Goal: Transaction & Acquisition: Purchase product/service

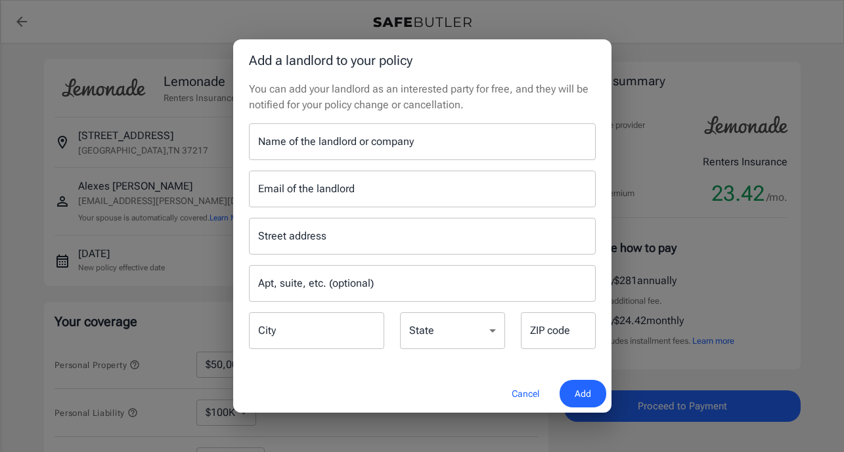
select select "50000"
select select "1000"
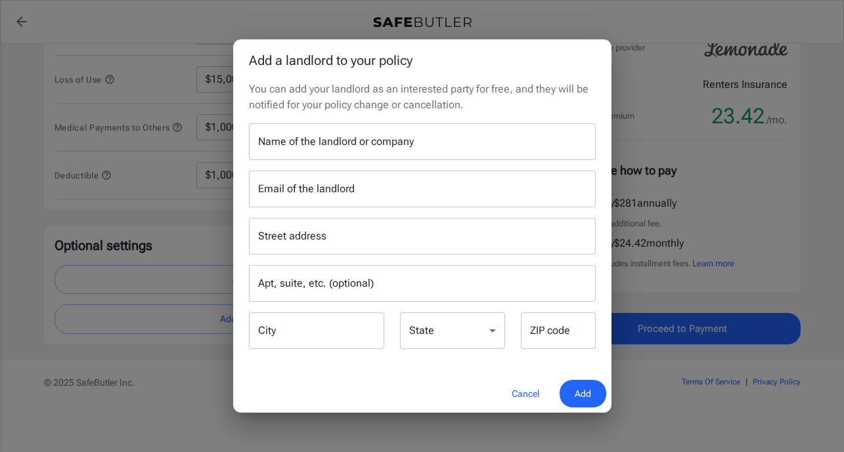
click at [297, 142] on div "Name of the landlord or company Name of the landlord or company" at bounding box center [422, 141] width 347 height 37
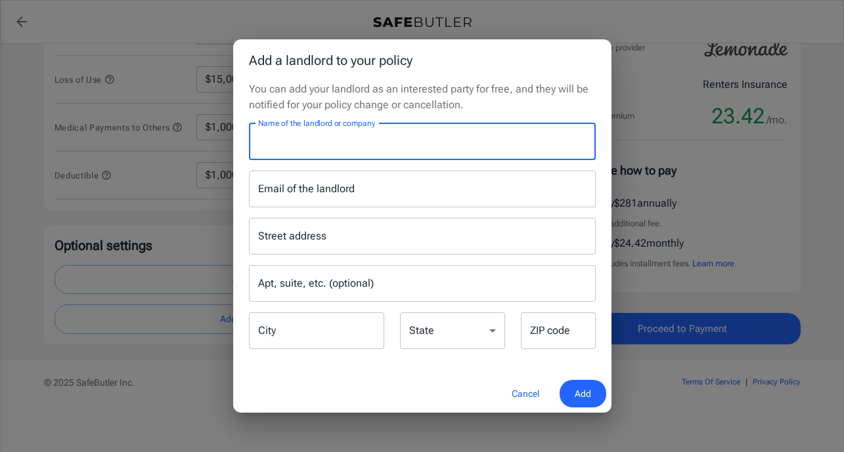
paste input "NPIC- Residences at [GEOGRAPHIC_DATA]/ [GEOGRAPHIC_DATA]/ [GEOGRAPHIC_DATA]"
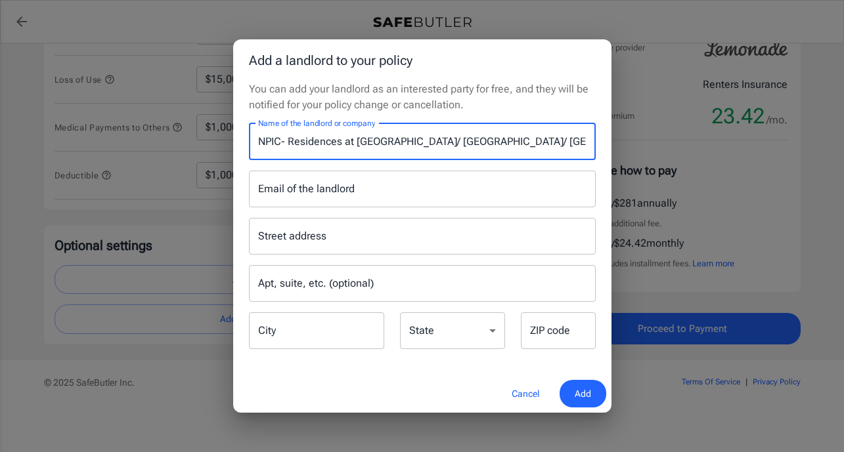
scroll to position [0, 41]
drag, startPoint x: 559, startPoint y: 143, endPoint x: 600, endPoint y: 142, distance: 40.7
click at [600, 142] on div "Name of the landlord or company NPIC- Residences at [GEOGRAPHIC_DATA]/ [STREET_…" at bounding box center [422, 141] width 362 height 37
click at [578, 146] on input "NPIC- Residences at [GEOGRAPHIC_DATA]/ [GEOGRAPHIC_DATA]/ [GEOGRAPHIC_DATA]" at bounding box center [422, 141] width 347 height 37
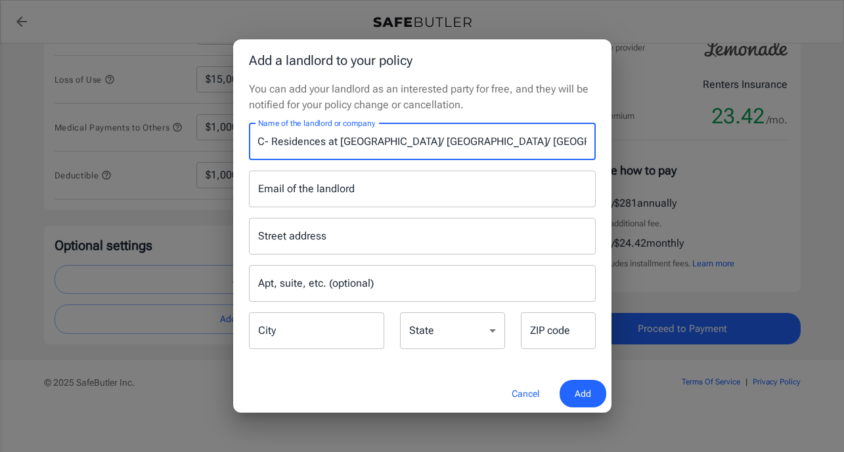
scroll to position [0, 41]
drag, startPoint x: 570, startPoint y: 144, endPoint x: 635, endPoint y: 144, distance: 64.3
click at [635, 144] on div "Add a landlord to your policy You can add your landlord as an interested party …" at bounding box center [422, 226] width 844 height 452
type input "NPIC- Residences at [GEOGRAPHIC_DATA]/ [GEOGRAPHIC_DATA]/ [GEOGRAPHIC_DATA]"
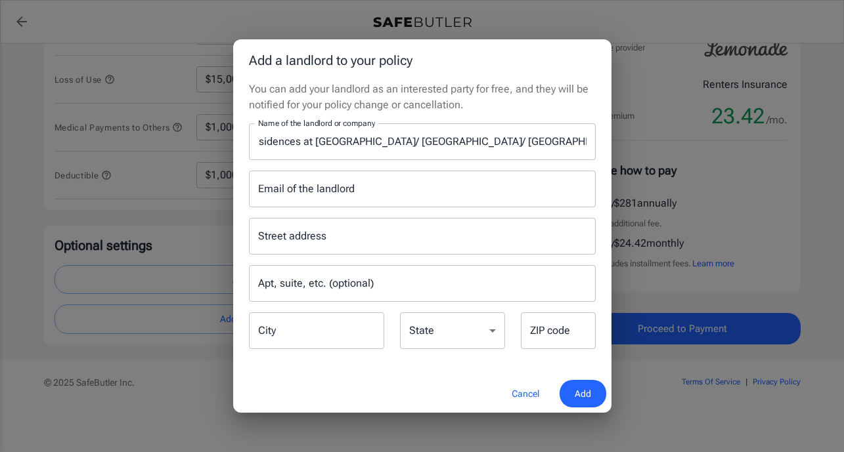
click at [611, 146] on div "Add a landlord to your policy You can add your landlord as an interested party …" at bounding box center [422, 226] width 844 height 452
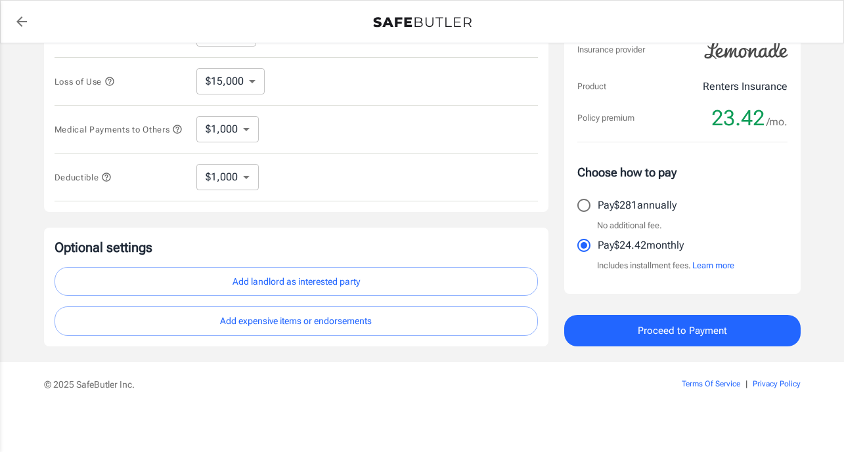
scroll to position [378, 0]
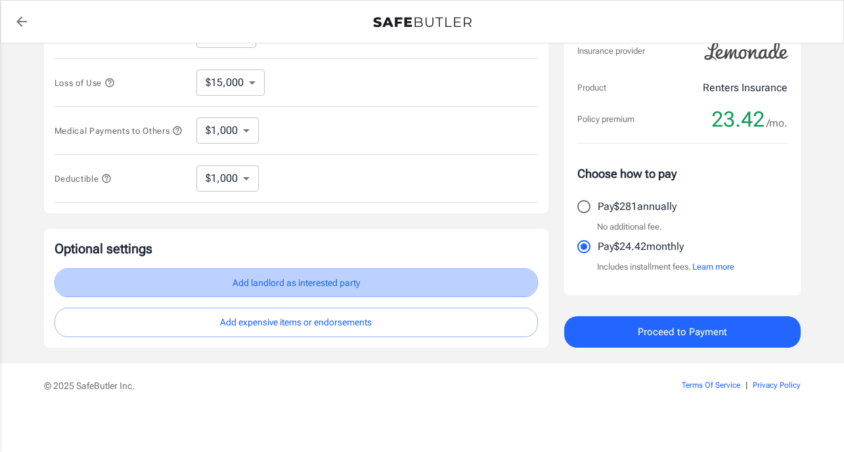
click at [298, 287] on button "Add landlord as interested party" at bounding box center [295, 284] width 483 height 30
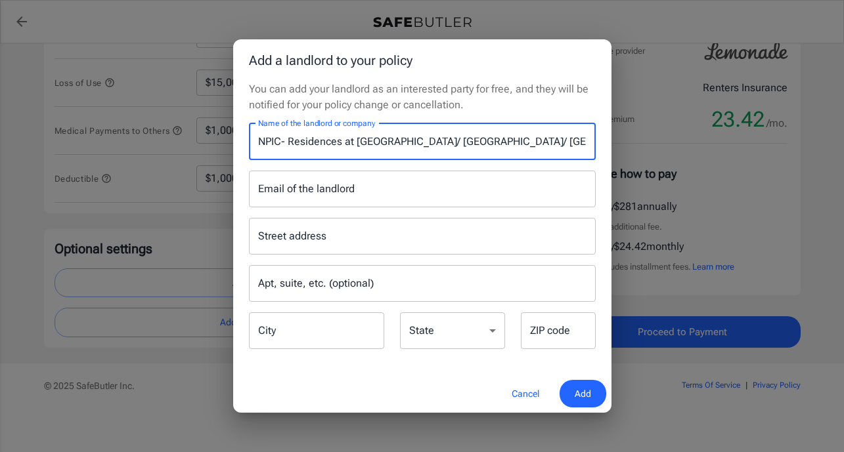
click at [486, 142] on input "NPIC- Residences at [GEOGRAPHIC_DATA]/ [GEOGRAPHIC_DATA]/ [GEOGRAPHIC_DATA]" at bounding box center [422, 141] width 347 height 37
drag, startPoint x: 509, startPoint y: 139, endPoint x: 659, endPoint y: 125, distance: 151.0
click at [659, 125] on div "Add a landlord to your policy You can add your landlord as an interested party …" at bounding box center [422, 226] width 844 height 452
click at [574, 142] on input "NPIC- Residences at [GEOGRAPHIC_DATA]/ [GEOGRAPHIC_DATA]/ [GEOGRAPHIC_DATA]" at bounding box center [422, 141] width 347 height 37
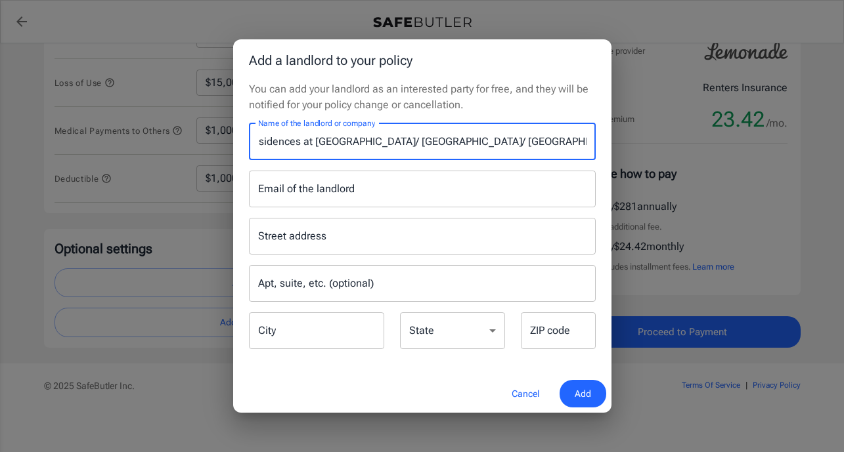
click at [574, 142] on input "NPIC- Residences at [GEOGRAPHIC_DATA]/ [GEOGRAPHIC_DATA]/ [GEOGRAPHIC_DATA]" at bounding box center [422, 141] width 347 height 37
type input "NPIC- Residences at [GEOGRAPHIC_DATA]/ [GEOGRAPHIC_DATA]/ [GEOGRAPHIC_DATA], [G…"
click at [551, 330] on div "ZIP code ZIP code" at bounding box center [558, 330] width 75 height 37
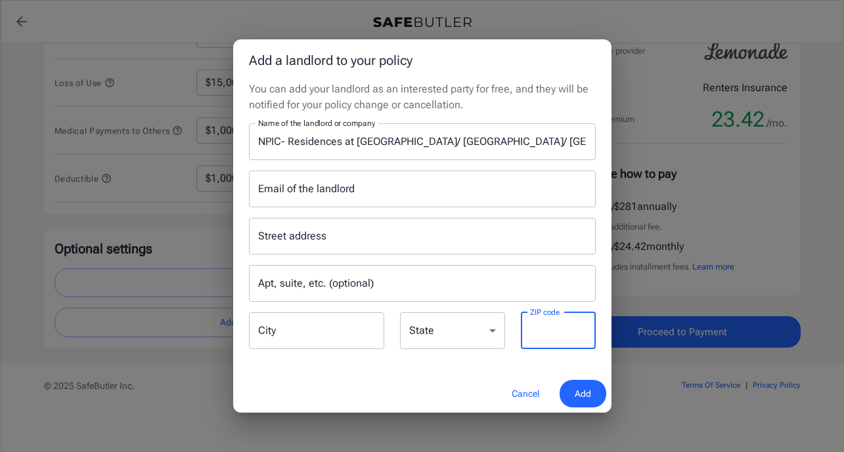
paste input "92659"
type input "92659"
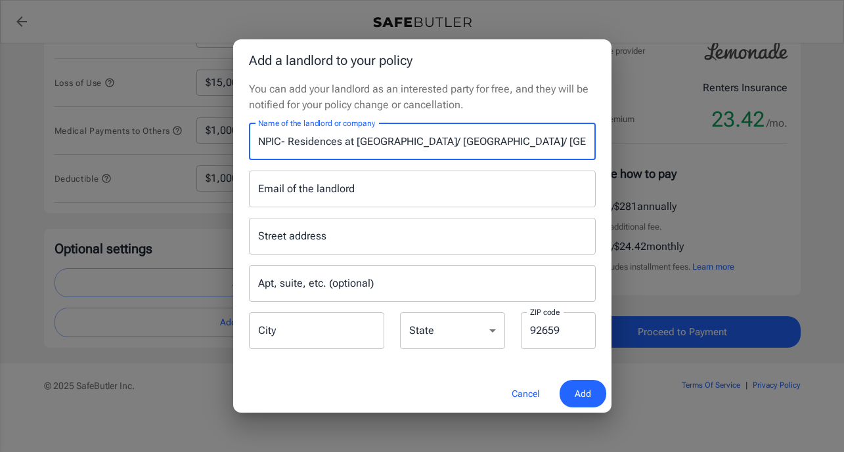
click at [563, 140] on input "NPIC- Residences at [GEOGRAPHIC_DATA]/ [GEOGRAPHIC_DATA]/ [GEOGRAPHIC_DATA], [G…" at bounding box center [422, 141] width 347 height 37
drag, startPoint x: 507, startPoint y: 140, endPoint x: 634, endPoint y: 139, distance: 126.7
click at [634, 139] on div "Add a landlord to your policy You can add your landlord as an interested party …" at bounding box center [422, 226] width 844 height 452
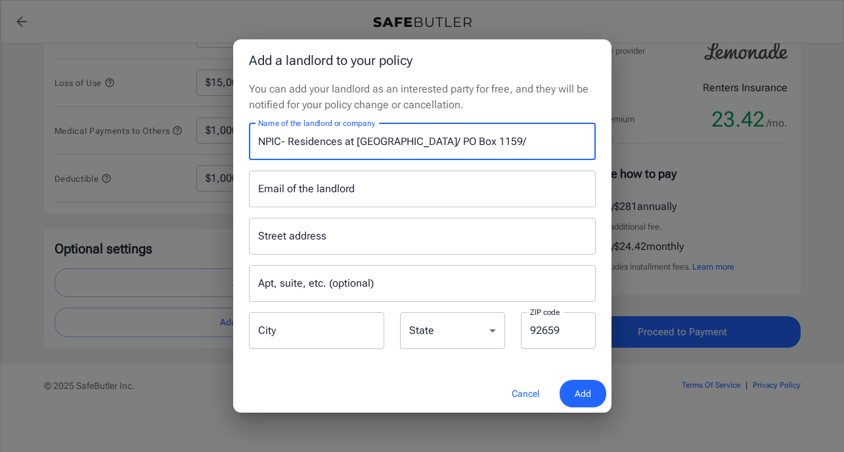
type input "NPIC- Residences at [GEOGRAPHIC_DATA]/ PO Box 1159/"
click at [280, 335] on input "City" at bounding box center [316, 330] width 135 height 37
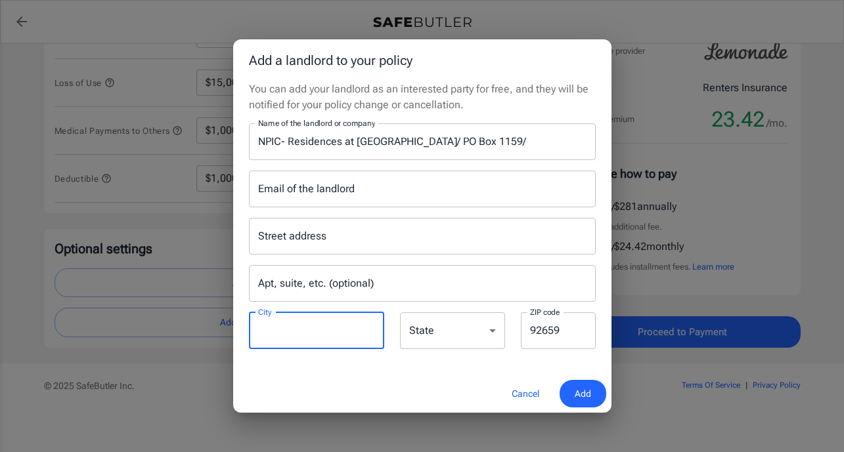
paste input "[GEOGRAPHIC_DATA], [GEOGRAPHIC_DATA]"
type input "[GEOGRAPHIC_DATA]"
click at [454, 332] on select "[US_STATE] [US_STATE] [US_STATE] [US_STATE] [US_STATE] [US_STATE] [US_STATE] [U…" at bounding box center [452, 330] width 105 height 37
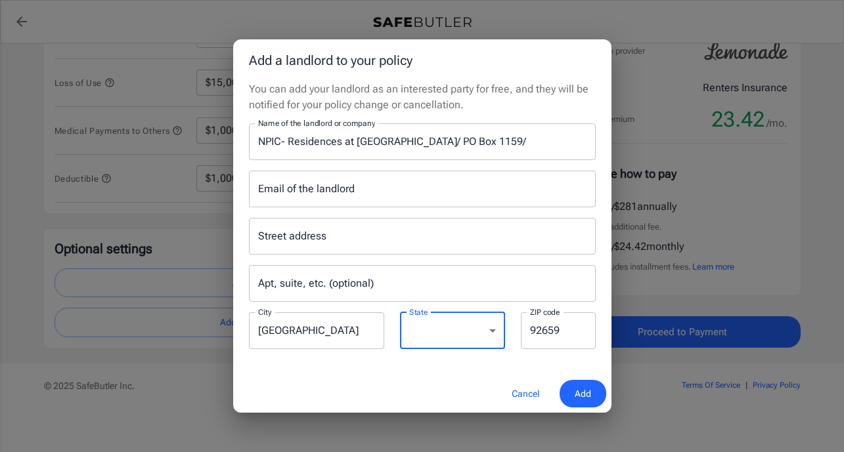
select select "CA"
click at [400, 312] on select "[US_STATE] [US_STATE] [US_STATE] [US_STATE] [US_STATE] [US_STATE] [US_STATE] [U…" at bounding box center [452, 330] width 105 height 37
click at [327, 148] on input "NPIC- Residences at [GEOGRAPHIC_DATA]/ PO Box 1159/" at bounding box center [422, 141] width 347 height 37
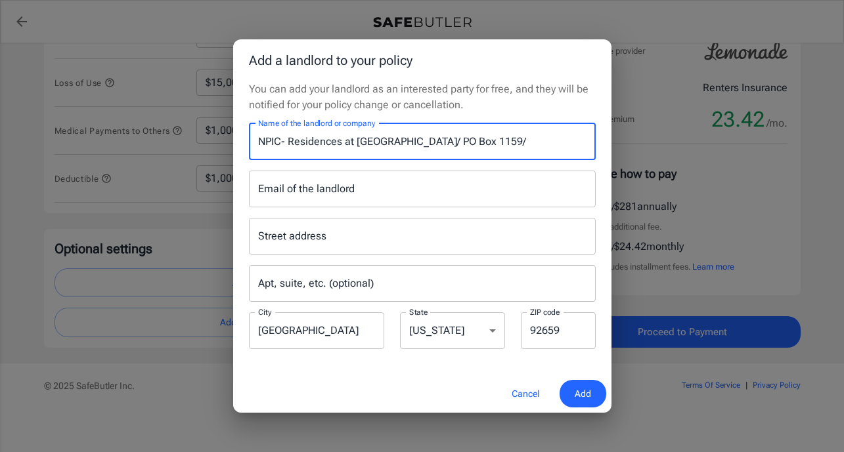
click at [327, 148] on input "NPIC- Residences at [GEOGRAPHIC_DATA]/ PO Box 1159/" at bounding box center [422, 141] width 347 height 37
click at [433, 145] on input "NPIC- Residences at [GEOGRAPHIC_DATA]/ PO Box 1159/" at bounding box center [422, 141] width 347 height 37
drag, startPoint x: 441, startPoint y: 140, endPoint x: 519, endPoint y: 137, distance: 78.8
click at [521, 137] on input "NPIC- Residences at [GEOGRAPHIC_DATA]/ PO Box 1159/" at bounding box center [422, 141] width 347 height 37
type input "NPIC- Residences at [GEOGRAPHIC_DATA]/"
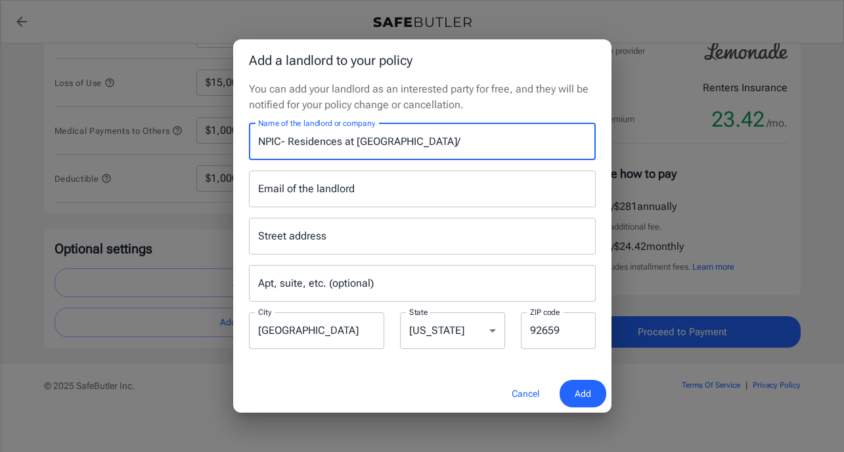
click at [341, 236] on input "Street address" at bounding box center [422, 236] width 335 height 25
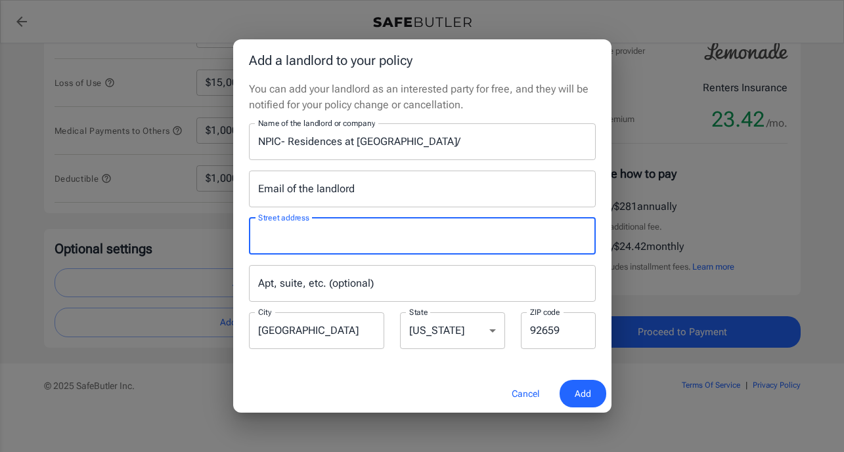
paste input "PO Box 1159/"
type input "PO Box 1159"
click at [351, 194] on div "Email of the landlord Email of the landlord" at bounding box center [422, 189] width 347 height 37
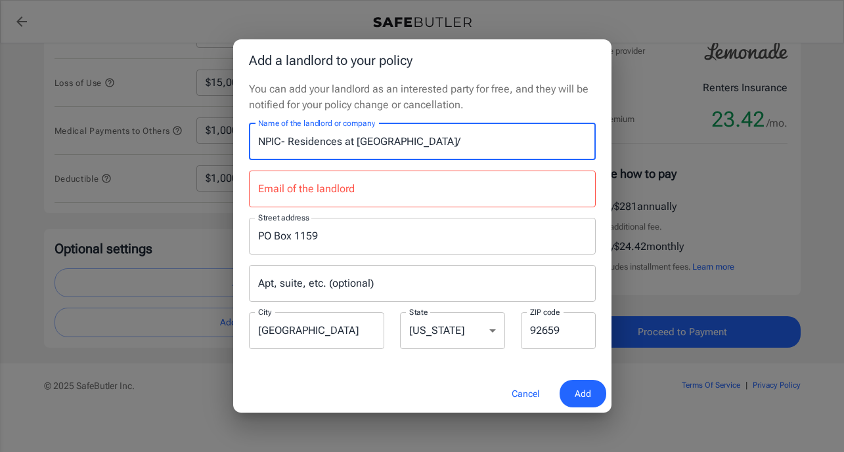
click at [452, 139] on input "NPIC- Residences at [GEOGRAPHIC_DATA]/" at bounding box center [422, 141] width 347 height 37
type input "NPIC- Residences at [GEOGRAPHIC_DATA]"
click at [333, 200] on input "Email of the landlord" at bounding box center [422, 189] width 347 height 37
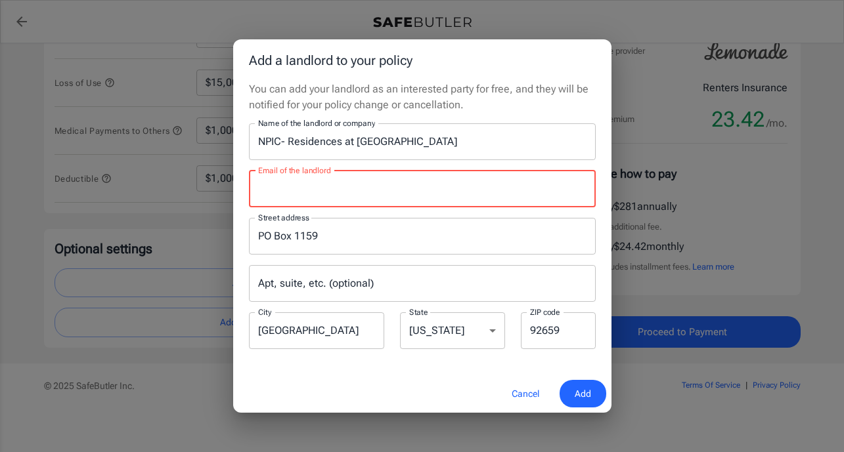
paste input "[EMAIL_ADDRESS][DOMAIN_NAME]"
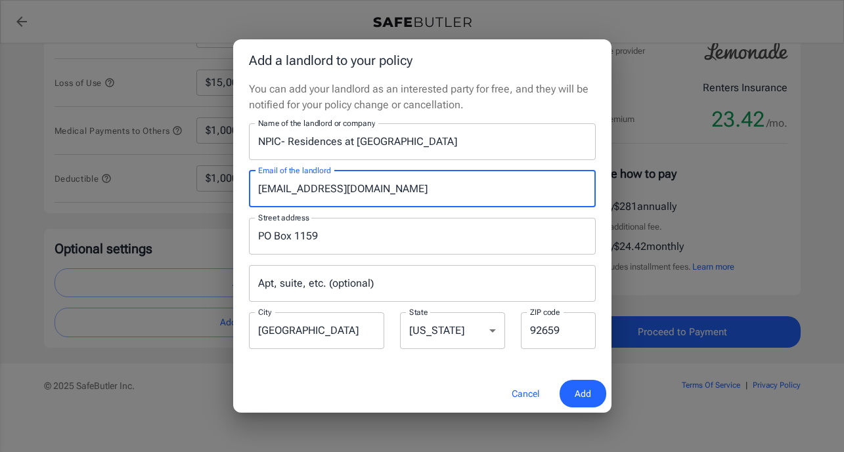
type input "[EMAIL_ADDRESS][DOMAIN_NAME]"
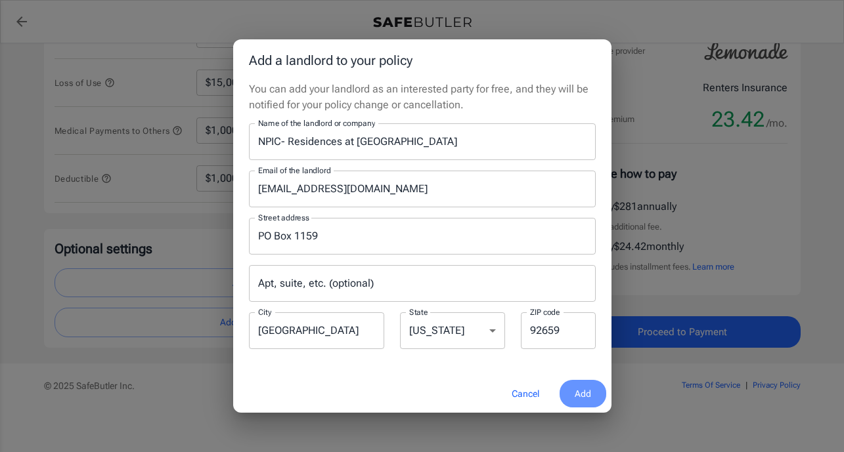
click at [580, 397] on span "Add" at bounding box center [582, 394] width 16 height 16
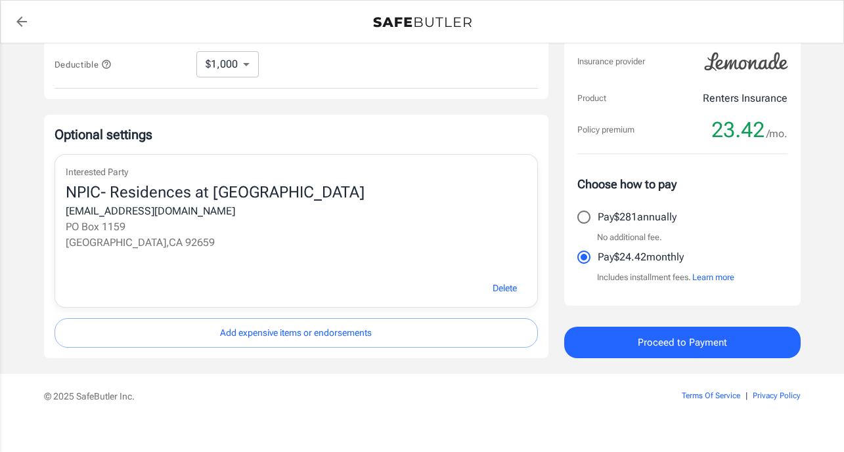
scroll to position [508, 0]
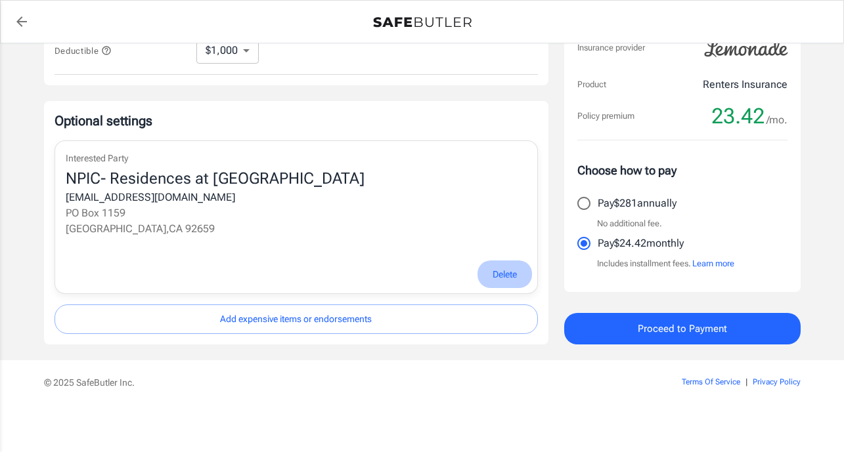
click at [498, 281] on span "Delete" at bounding box center [504, 275] width 24 height 16
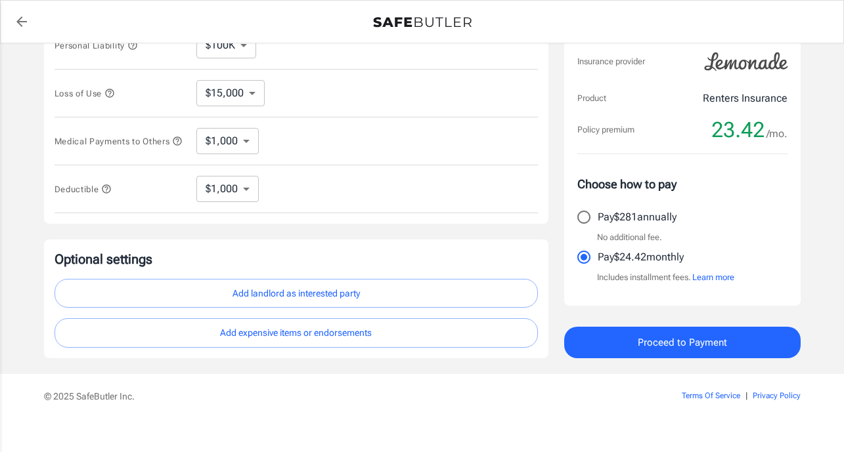
scroll to position [387, 0]
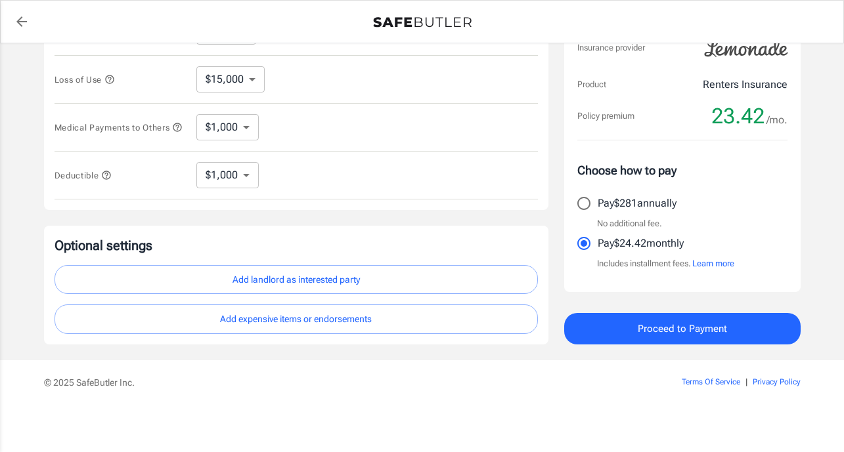
click at [297, 325] on button "Add expensive items or endorsements" at bounding box center [295, 320] width 483 height 30
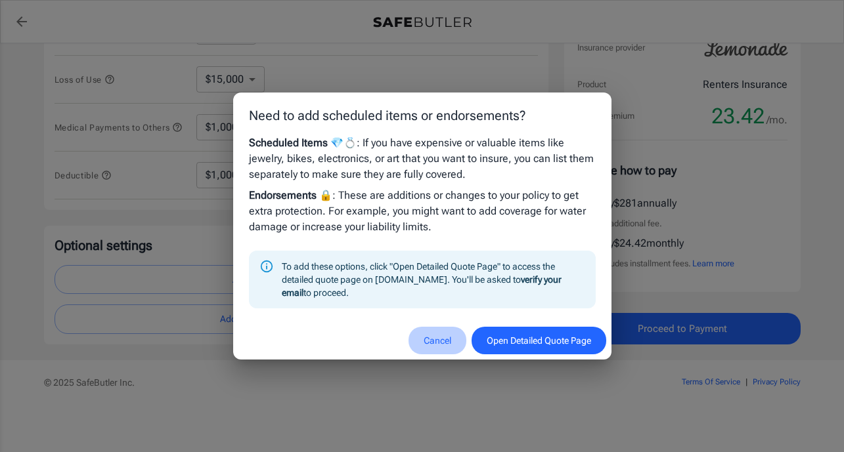
click at [425, 341] on button "Cancel" at bounding box center [437, 341] width 58 height 28
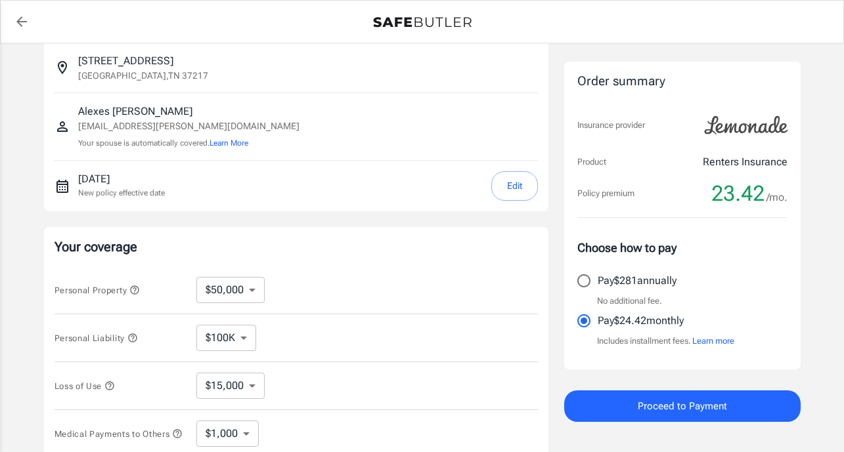
scroll to position [66, 0]
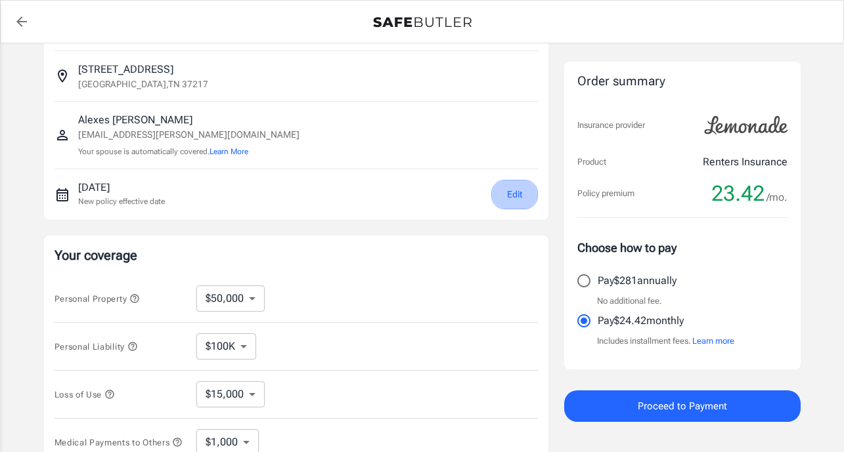
click at [505, 190] on button "Edit" at bounding box center [514, 195] width 47 height 30
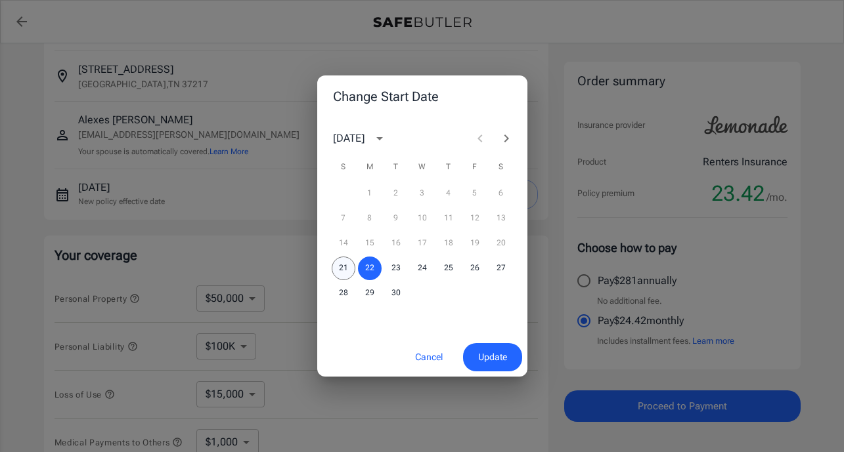
click at [340, 269] on button "21" at bounding box center [344, 269] width 24 height 24
click at [364, 268] on button "22" at bounding box center [370, 269] width 24 height 24
click at [418, 350] on button "Cancel" at bounding box center [429, 357] width 58 height 28
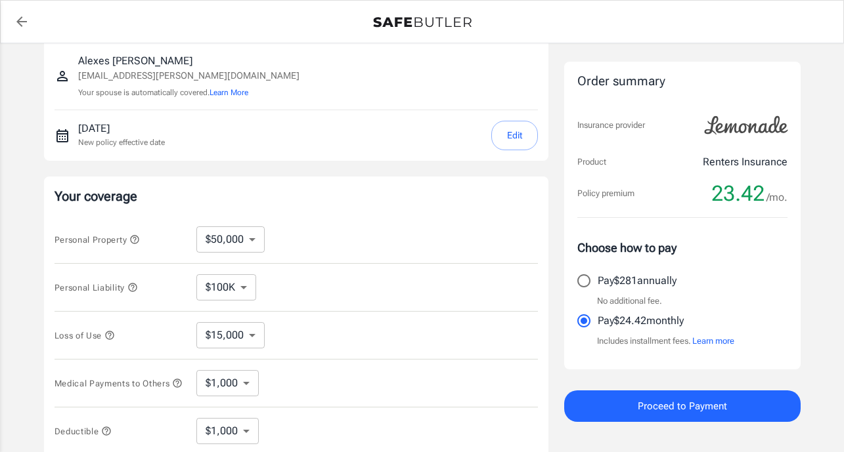
scroll to position [144, 0]
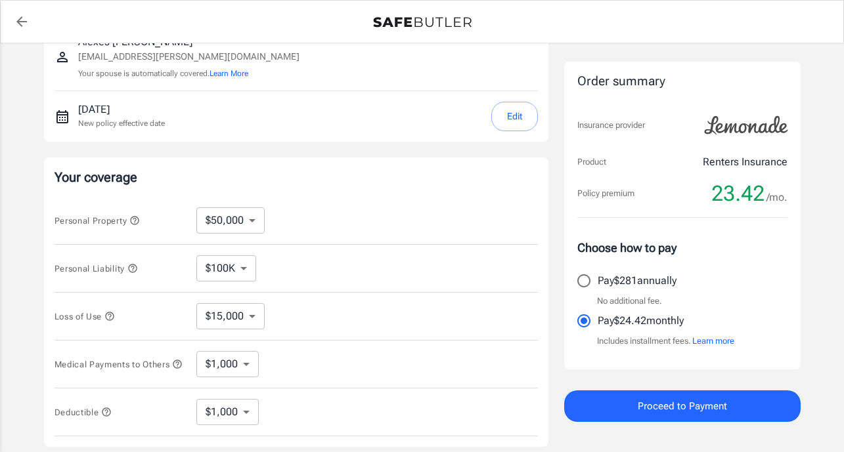
click at [137, 219] on icon "button" at bounding box center [134, 220] width 9 height 9
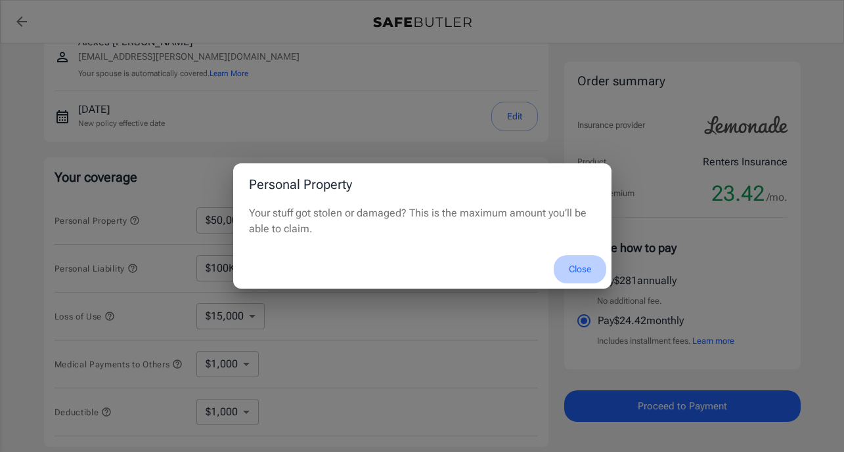
click at [576, 270] on button "Close" at bounding box center [579, 269] width 53 height 28
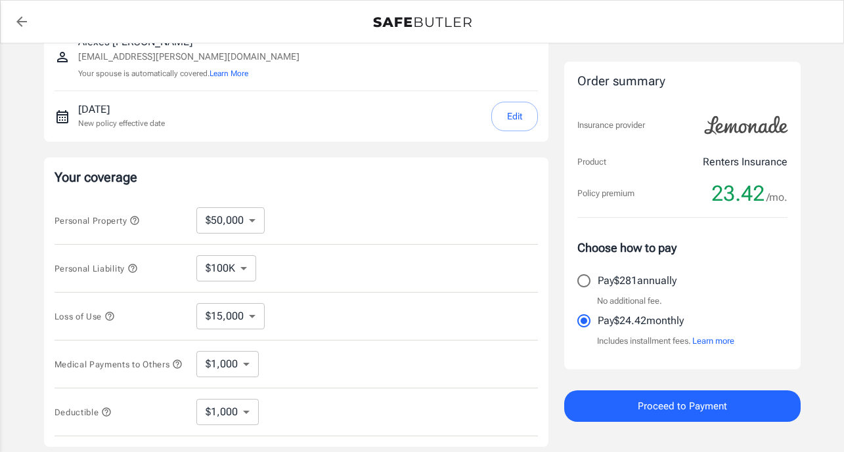
click at [136, 269] on icon "button" at bounding box center [132, 268] width 9 height 9
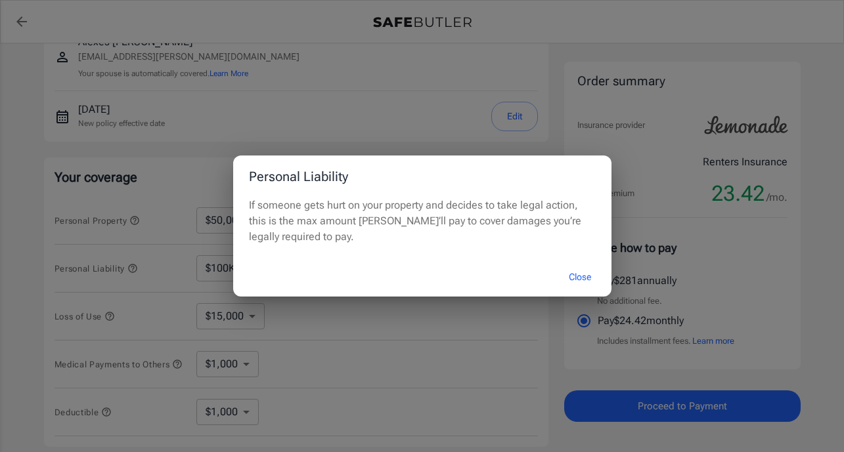
click at [569, 274] on button "Close" at bounding box center [579, 277] width 53 height 28
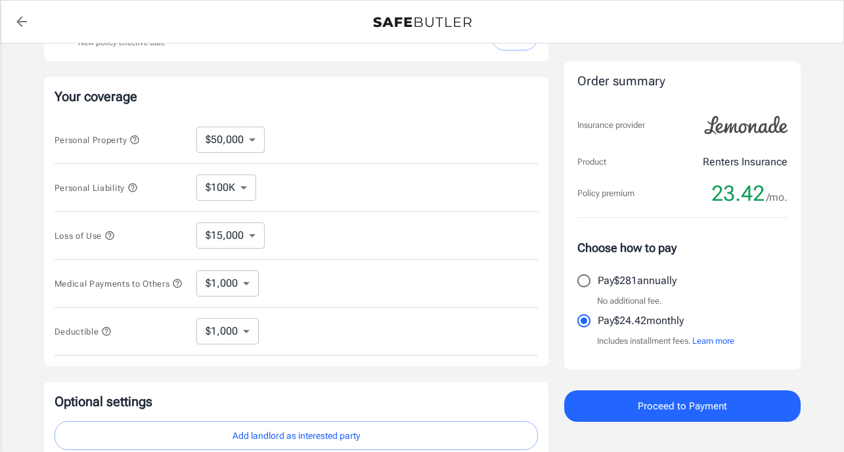
scroll to position [220, 0]
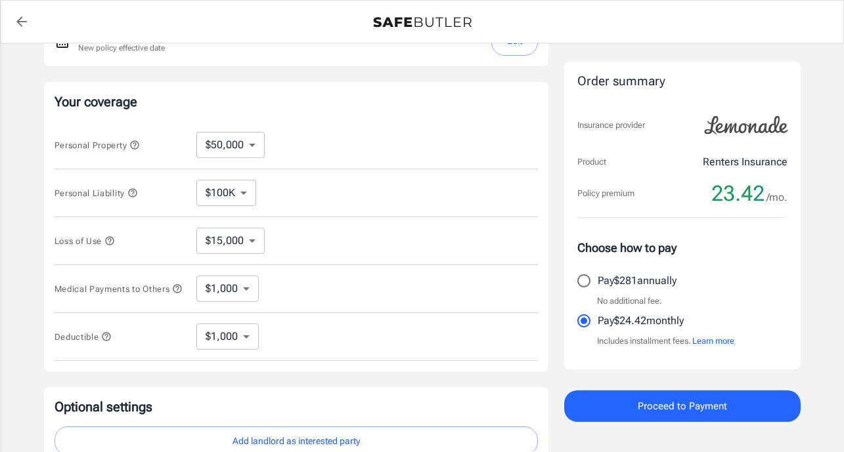
click at [247, 293] on select "$1,000 $2,000 $3,000 $4,000 $5,000" at bounding box center [227, 289] width 62 height 26
click at [241, 341] on select "$250 $500 $1,000 $2,500" at bounding box center [227, 337] width 62 height 26
select select "500"
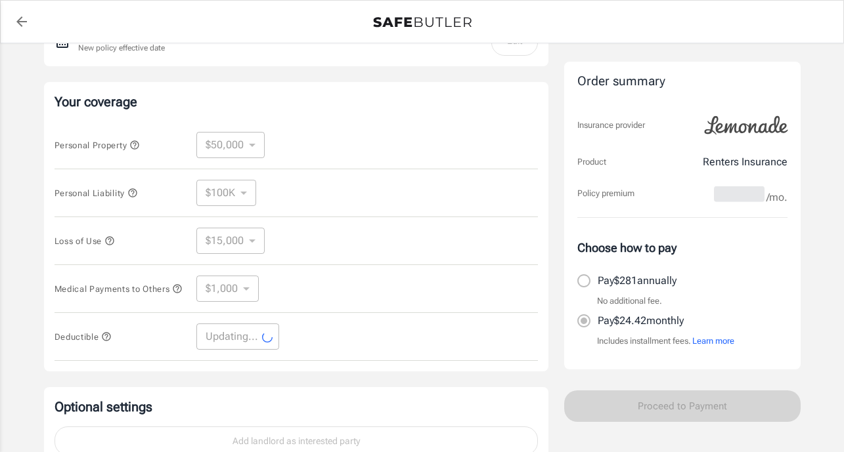
click at [356, 301] on div "Medical Payments to Others $1,000 $2,000 $3,000 $4,000 $5,000 ​" at bounding box center [295, 289] width 483 height 48
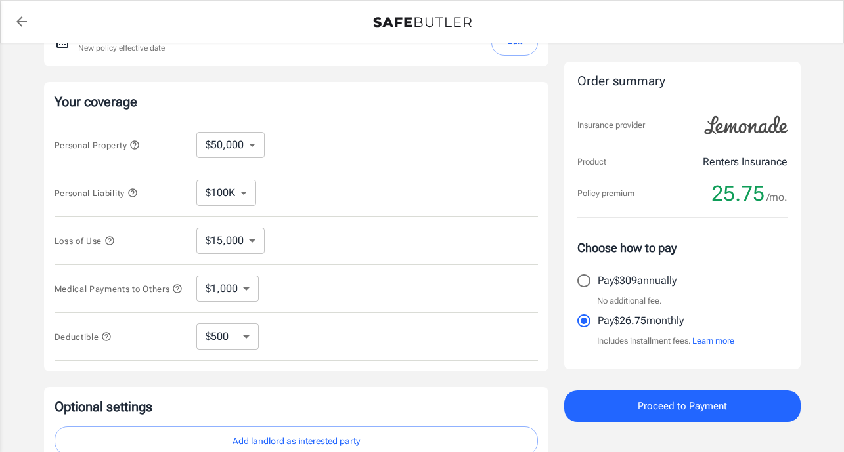
click at [246, 343] on select "$250 $500 $1,000 $2,500" at bounding box center [227, 337] width 62 height 26
select select "1000"
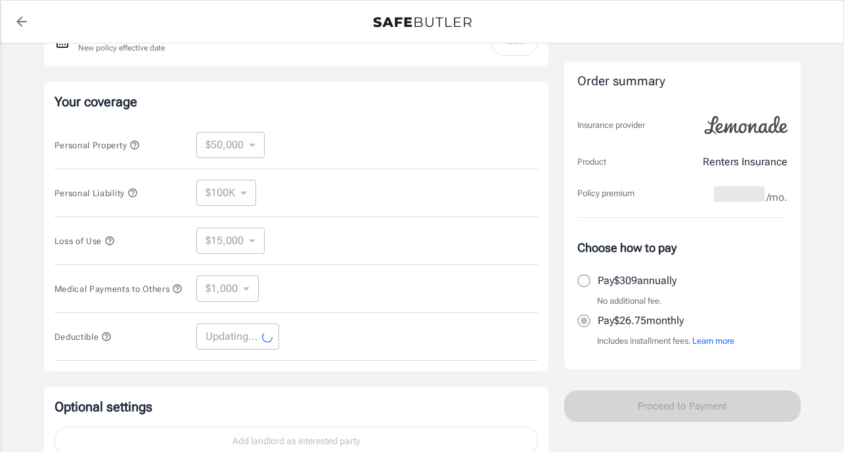
select select "1000"
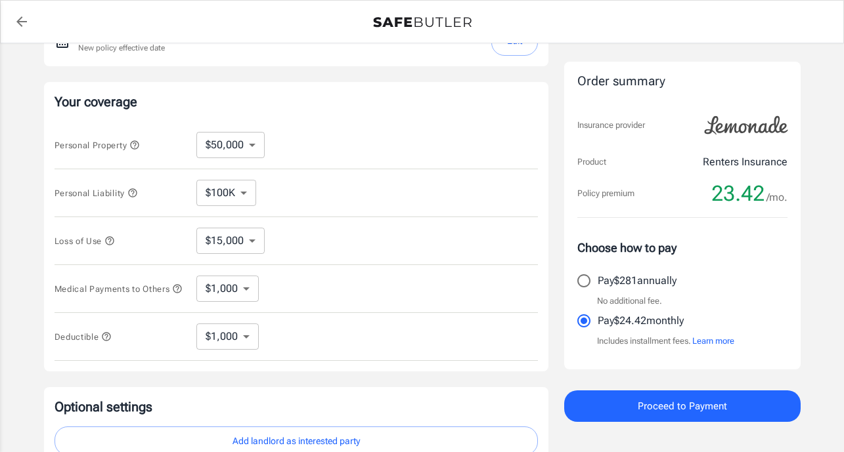
click at [237, 148] on select "$10,000 $15,000 $20,000 $25,000 $30,000 $40,000 $50,000 $100K $150K $200K $250K" at bounding box center [230, 145] width 68 height 26
select select "40000"
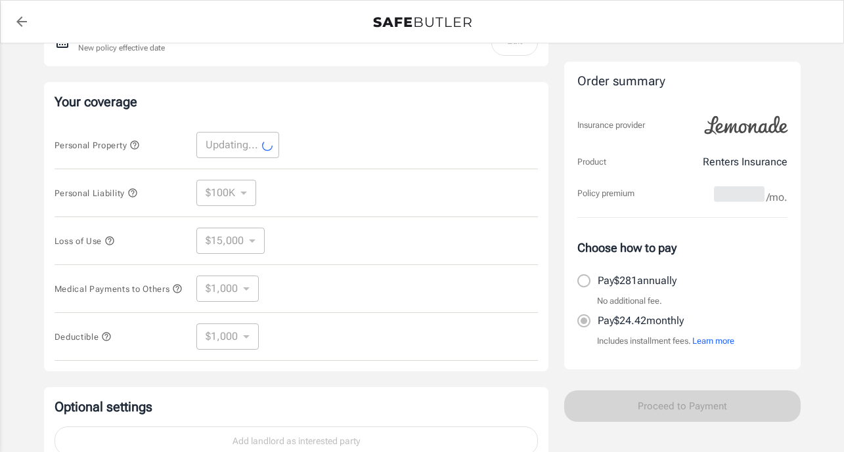
click at [553, 214] on div "Lemonade Renters Insurance [STREET_ADDRESS] [PERSON_NAME] [PERSON_NAME][EMAIL_A…" at bounding box center [422, 172] width 756 height 667
select select "40000"
select select "12000"
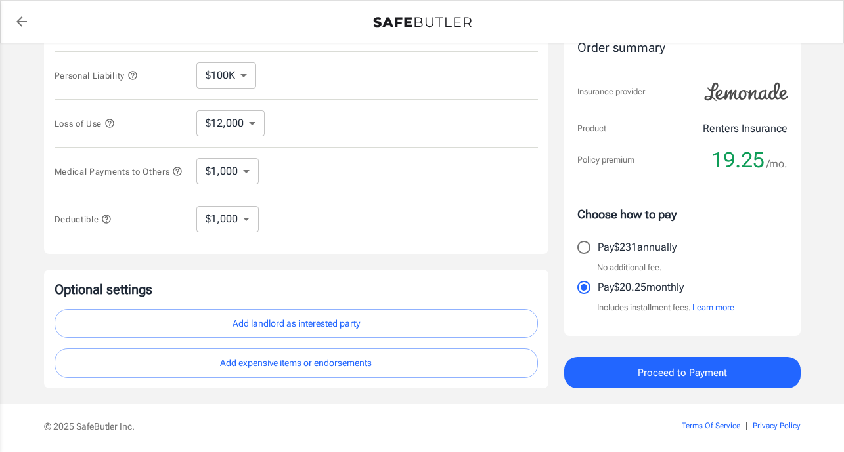
scroll to position [387, 0]
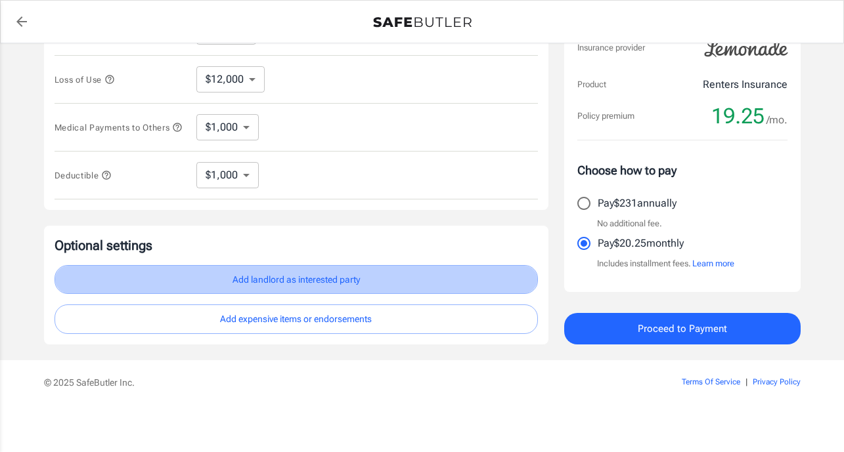
click at [338, 272] on button "Add landlord as interested party" at bounding box center [295, 280] width 483 height 30
select select "CA"
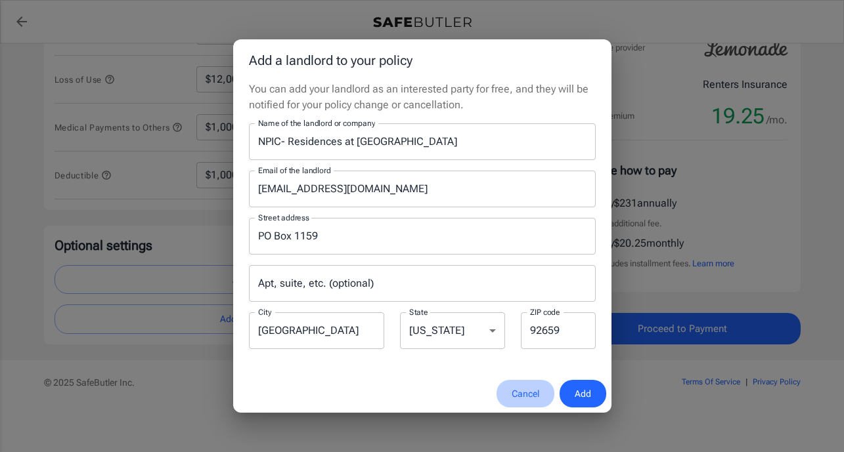
click at [521, 393] on button "Cancel" at bounding box center [525, 394] width 58 height 28
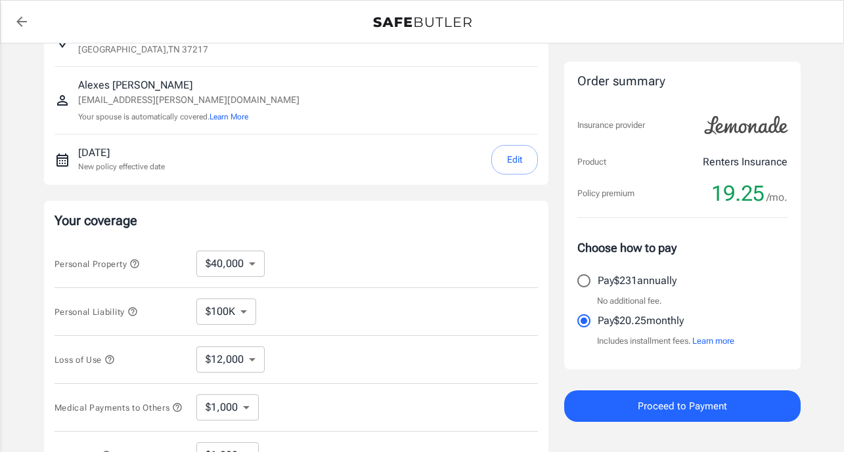
scroll to position [102, 0]
click at [616, 410] on button "Proceed to Payment" at bounding box center [682, 407] width 236 height 32
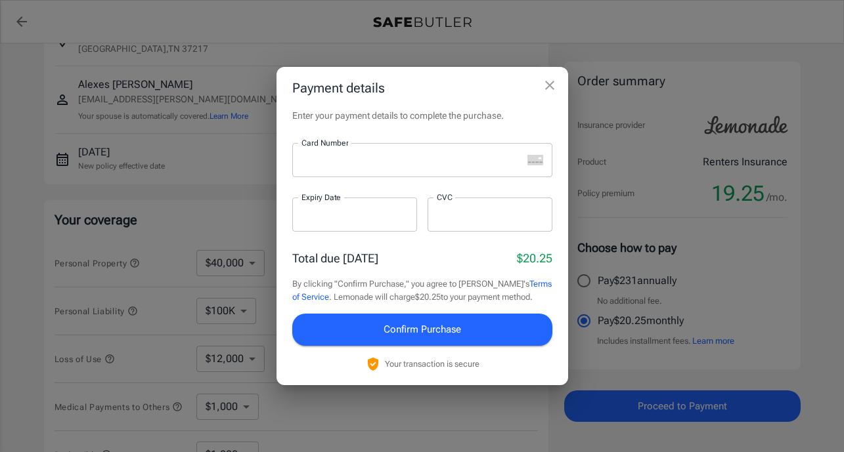
click at [383, 146] on div at bounding box center [407, 160] width 230 height 34
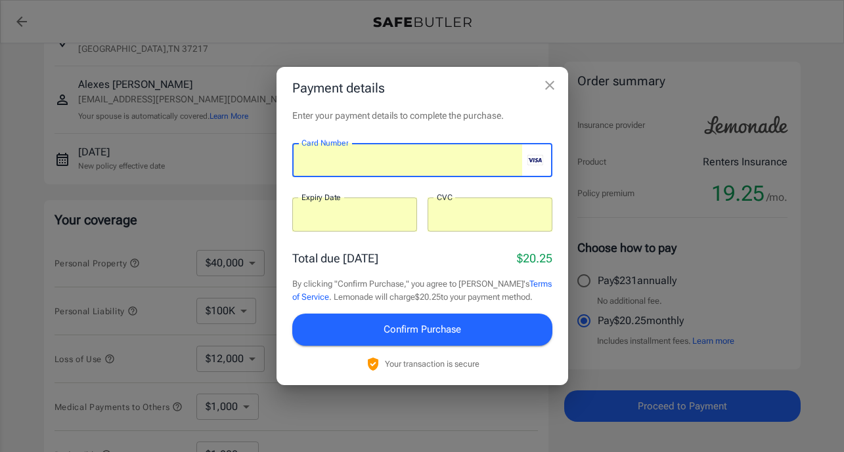
click at [409, 326] on span "Confirm Purchase" at bounding box center [421, 329] width 77 height 17
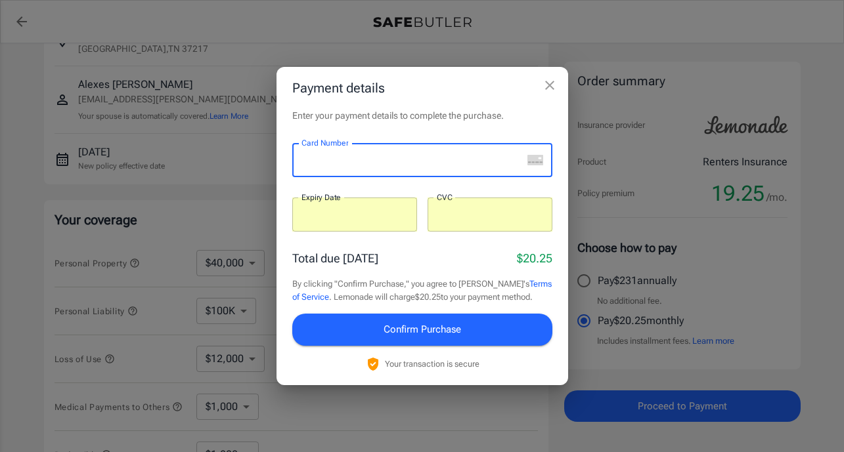
click at [386, 151] on div at bounding box center [407, 160] width 230 height 34
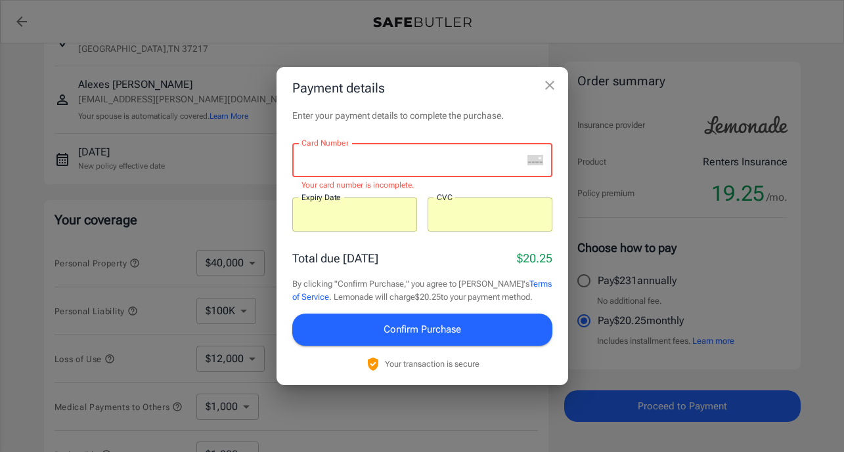
click at [386, 151] on div at bounding box center [407, 160] width 230 height 34
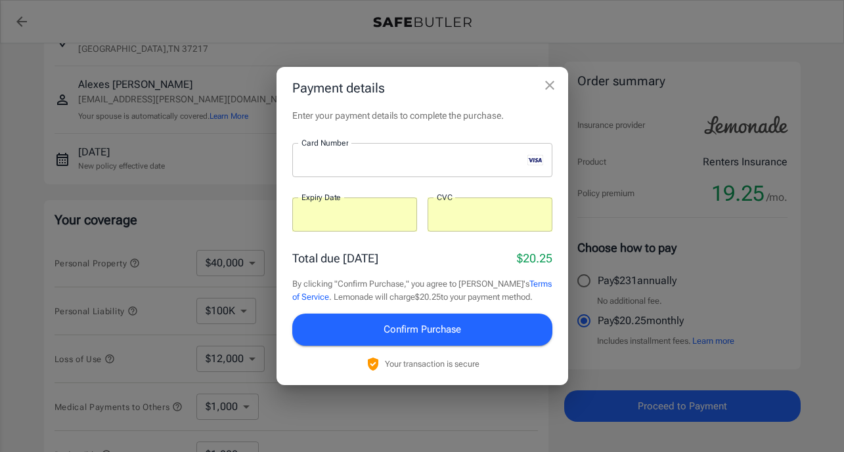
click at [381, 119] on p "Enter your payment details to complete the purchase." at bounding box center [422, 115] width 260 height 13
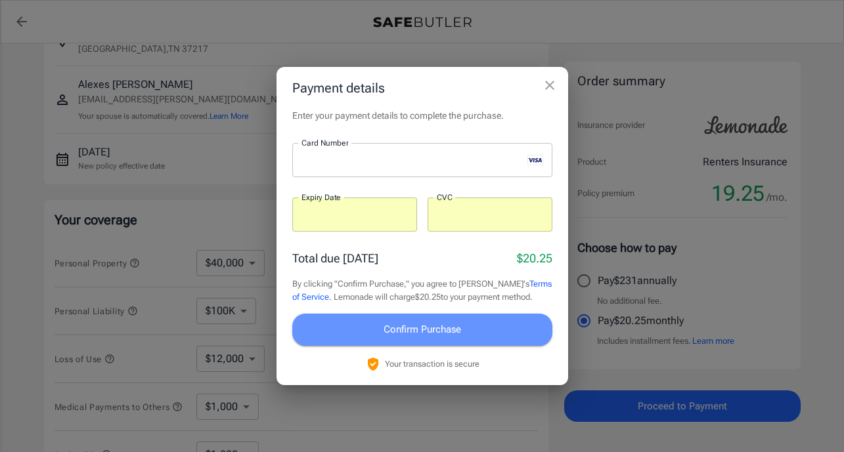
click at [451, 326] on span "Confirm Purchase" at bounding box center [421, 329] width 77 height 17
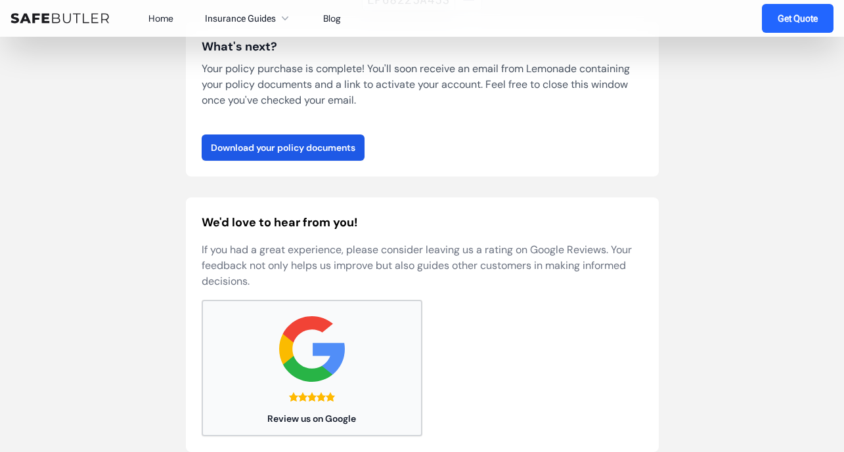
scroll to position [56, 0]
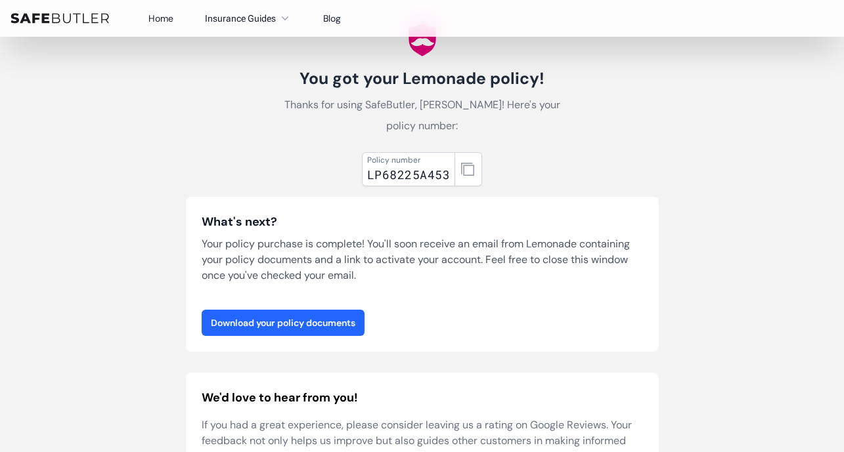
click at [292, 330] on link "Download your policy documents" at bounding box center [283, 323] width 163 height 26
